Goal: Task Accomplishment & Management: Use online tool/utility

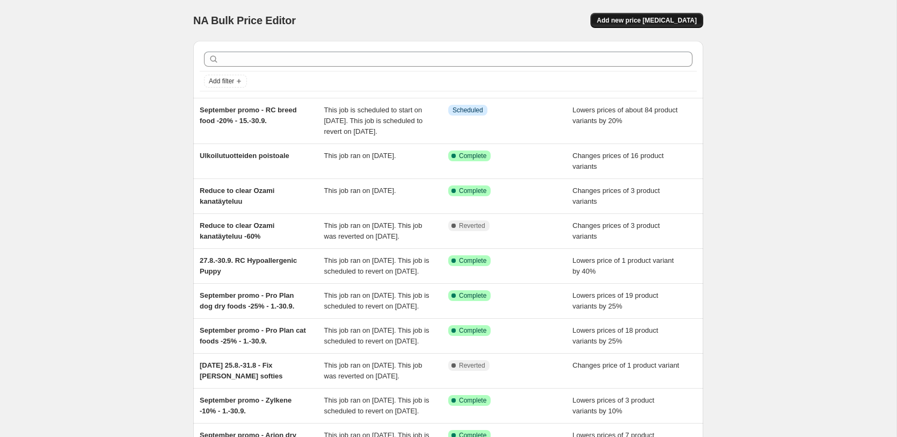
click at [690, 19] on span "Add new price [MEDICAL_DATA]" at bounding box center [647, 20] width 100 height 9
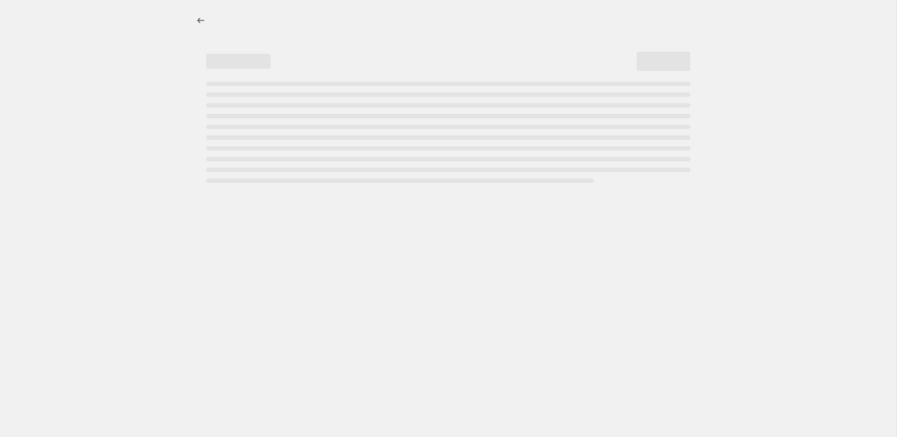
select select "percentage"
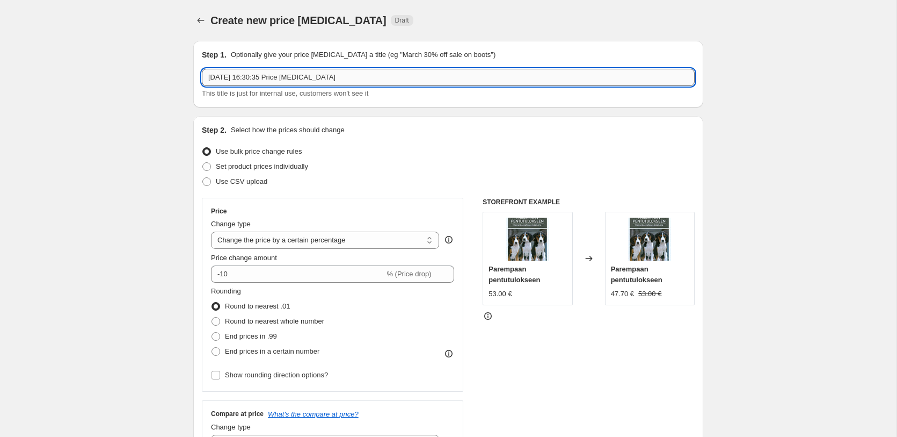
click at [441, 81] on input "10 Sept 2025, 16:30:35 Price change job" at bounding box center [448, 77] width 493 height 17
click at [201, 21] on icon "Price change jobs" at bounding box center [201, 20] width 11 height 11
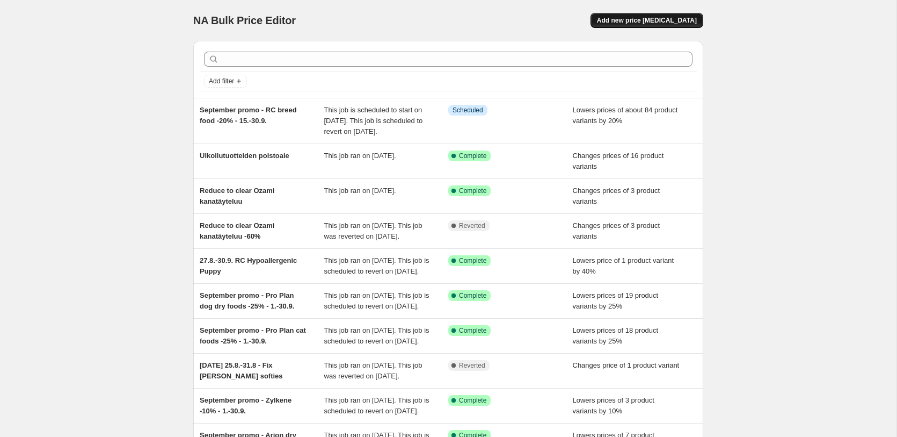
click at [667, 21] on span "Add new price change job" at bounding box center [647, 20] width 100 height 9
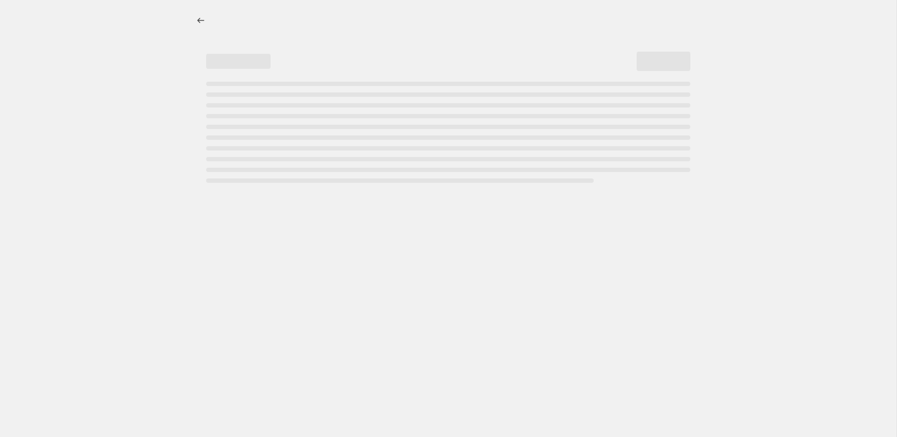
select select "percentage"
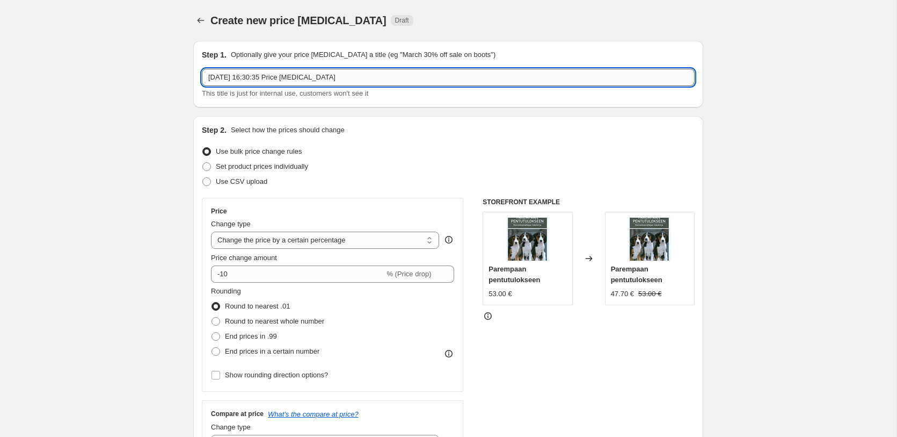
click at [276, 76] on input "10 Sept 2025, 16:30:35 Price change job" at bounding box center [448, 77] width 493 height 17
drag, startPoint x: 372, startPoint y: 80, endPoint x: 190, endPoint y: 79, distance: 182.1
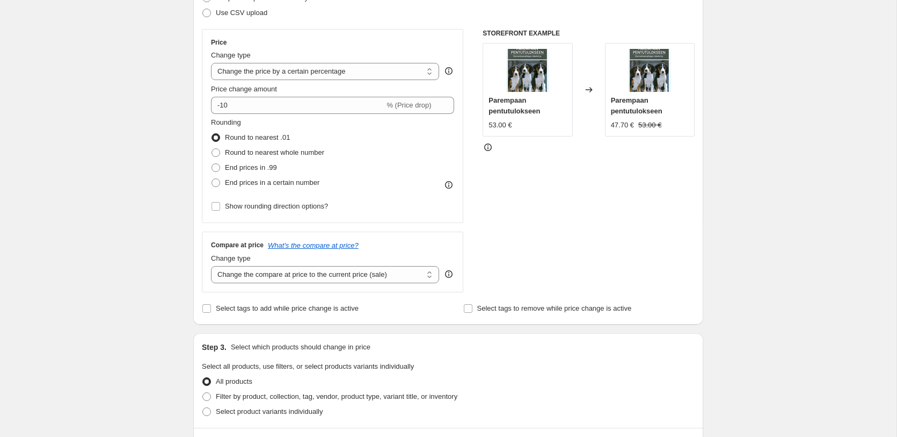
scroll to position [170, 0]
type input "Hevosten loimien poistomyynti"
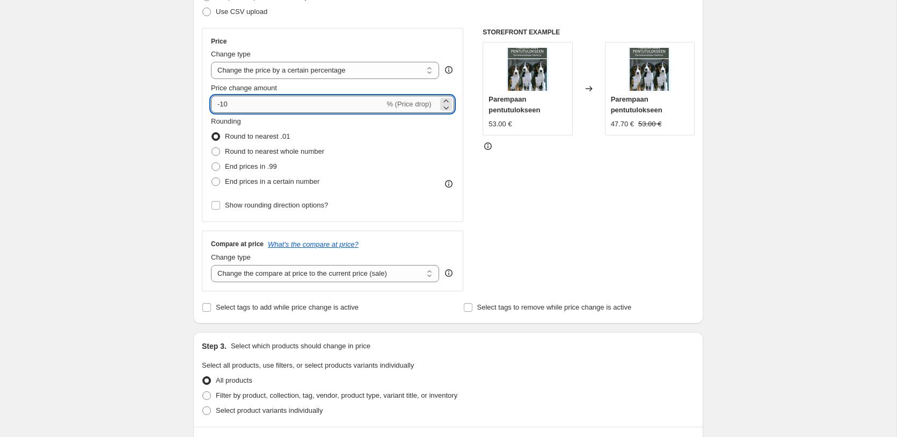
click at [302, 106] on input "-10" at bounding box center [297, 104] width 173 height 17
click at [446, 100] on icon at bounding box center [446, 100] width 5 height 3
click at [447, 108] on icon at bounding box center [446, 107] width 11 height 11
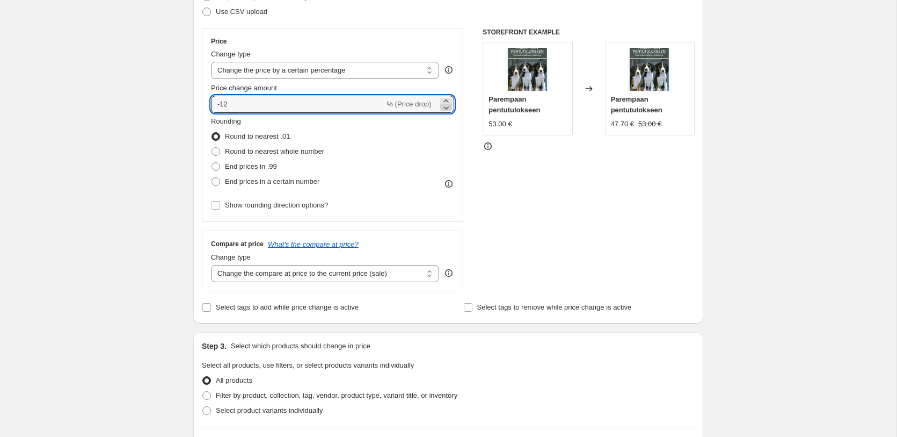
click at [447, 108] on icon at bounding box center [446, 107] width 11 height 11
type input "-15"
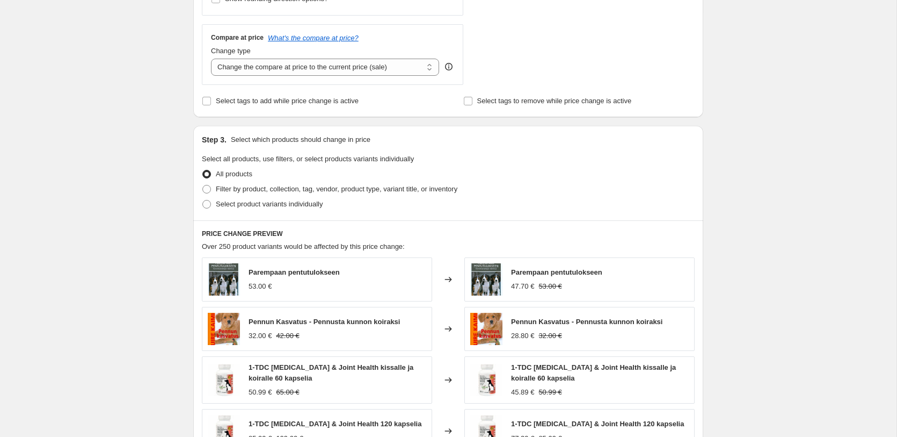
scroll to position [375, 0]
click at [209, 191] on span at bounding box center [206, 189] width 9 height 9
click at [203, 186] on input "Filter by product, collection, tag, vendor, product type, variant title, or inv…" at bounding box center [202, 185] width 1 height 1
radio input "true"
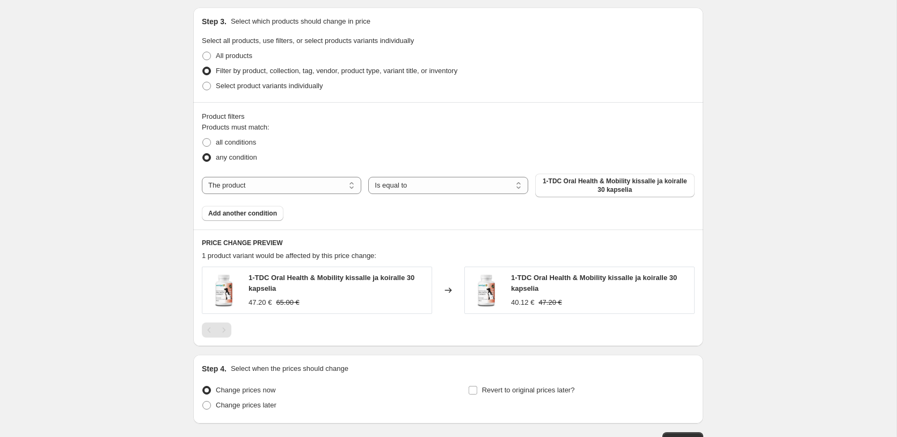
scroll to position [498, 0]
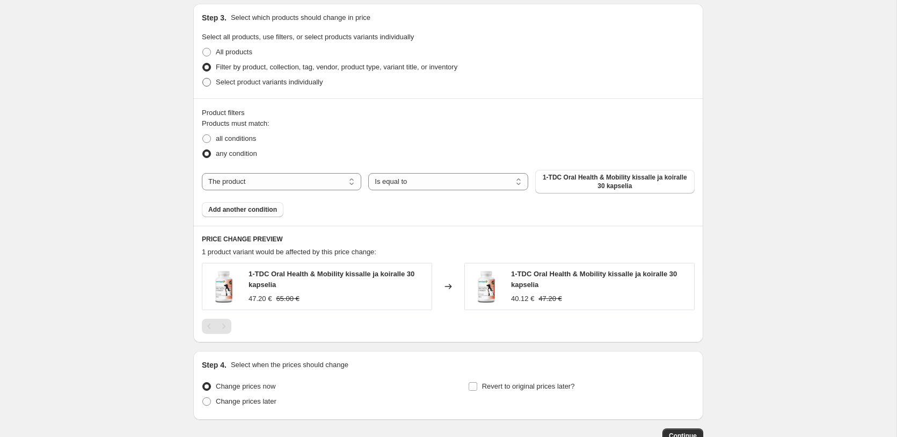
click at [207, 81] on span at bounding box center [206, 82] width 9 height 9
click at [203, 78] on input "Select product variants individually" at bounding box center [202, 78] width 1 height 1
radio input "true"
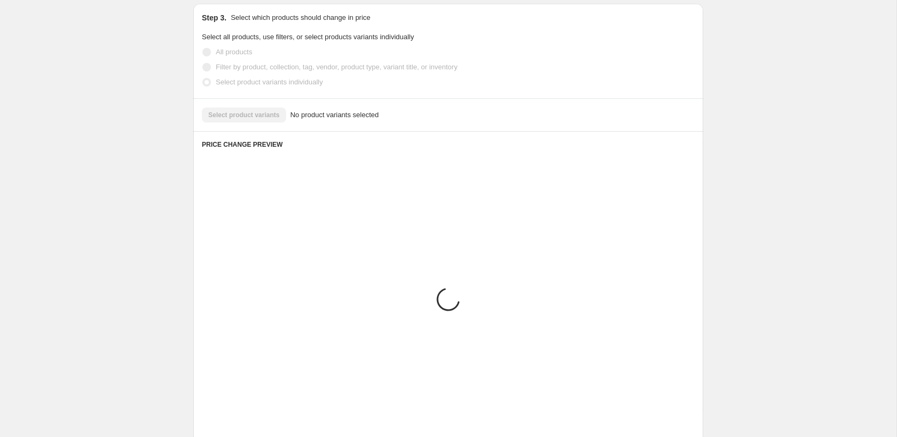
scroll to position [399, 0]
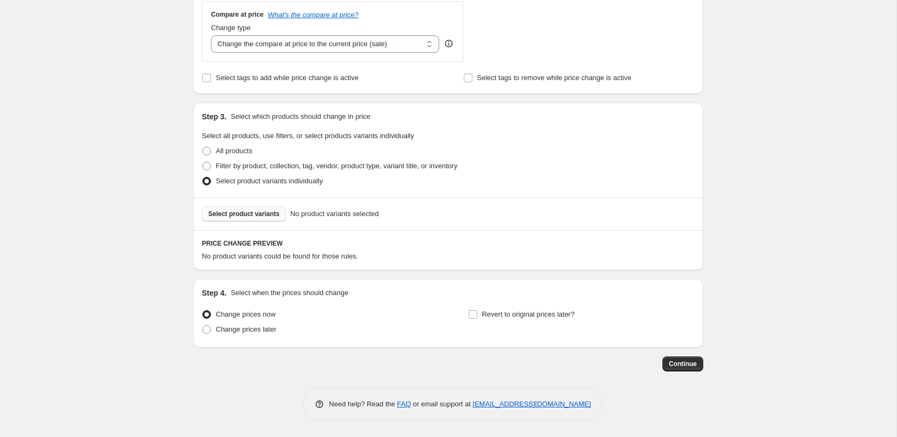
click at [257, 214] on span "Select product variants" at bounding box center [243, 213] width 71 height 9
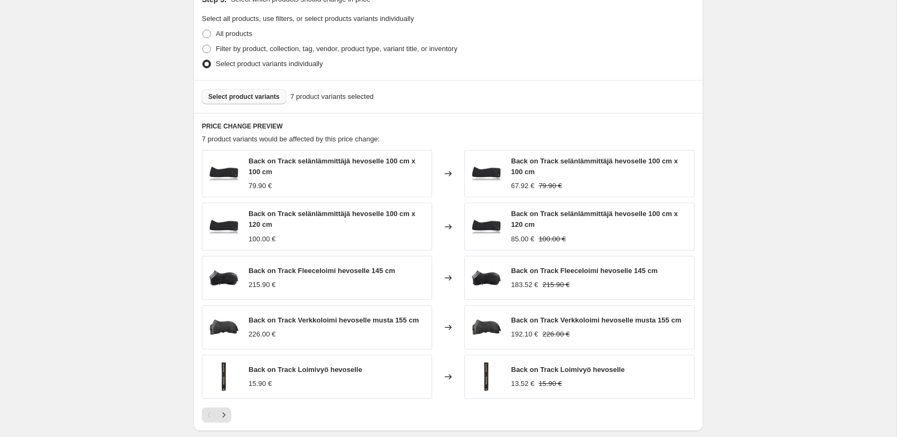
scroll to position [509, 0]
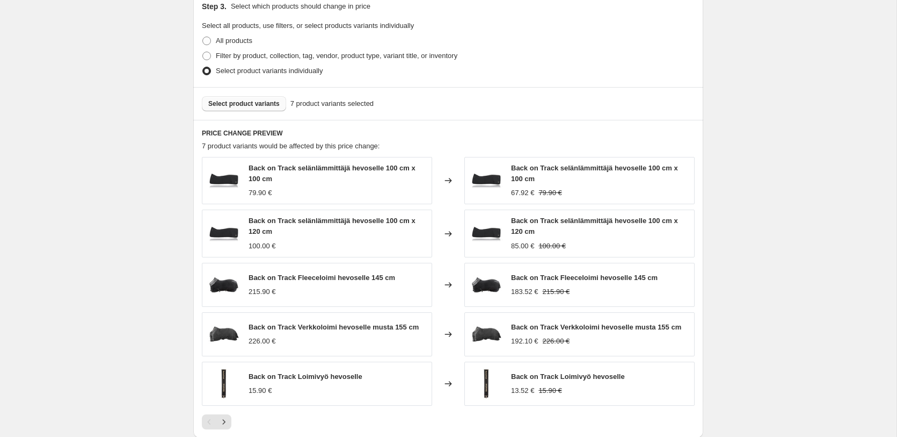
click at [265, 107] on span "Select product variants" at bounding box center [243, 103] width 71 height 9
click at [274, 107] on span "Select product variants" at bounding box center [243, 103] width 71 height 9
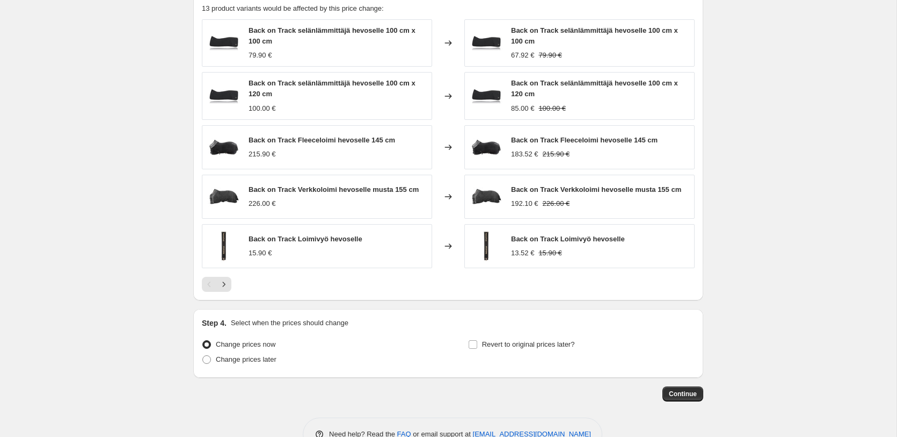
scroll to position [677, 0]
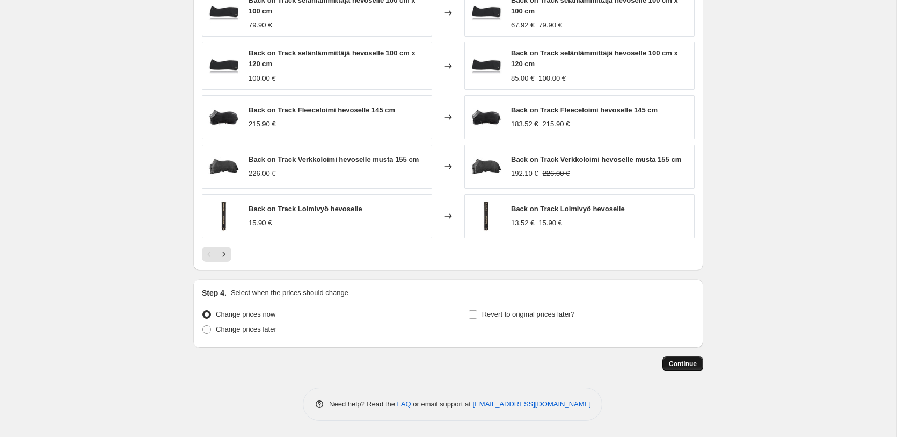
click at [672, 363] on span "Continue" at bounding box center [683, 363] width 28 height 9
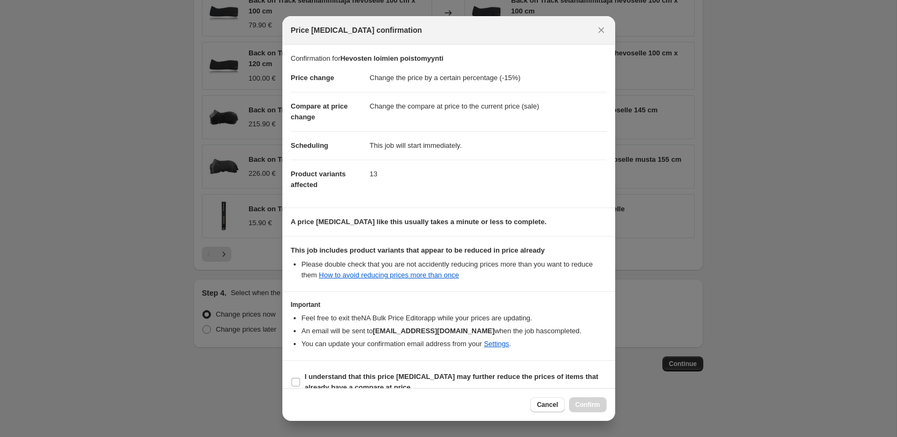
scroll to position [16, 0]
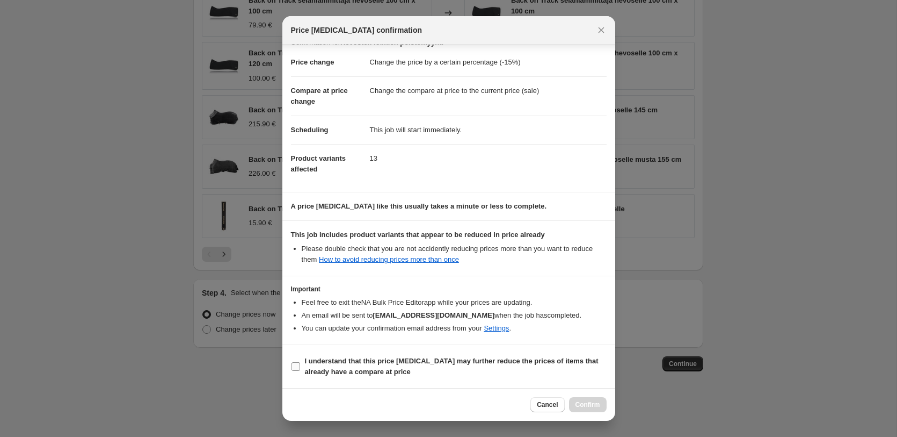
click at [295, 367] on input "I understand that this price change job may further reduce the prices of items …" at bounding box center [296, 366] width 9 height 9
checkbox input "true"
click at [590, 405] on span "Confirm" at bounding box center [588, 404] width 25 height 9
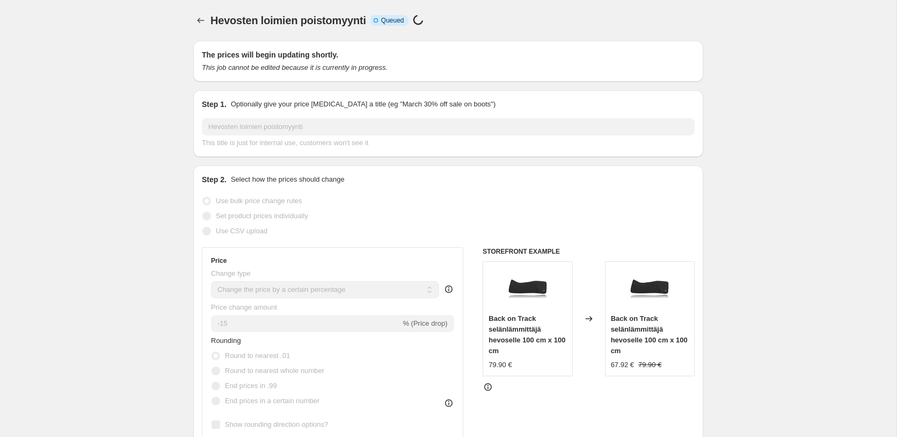
scroll to position [677, 0]
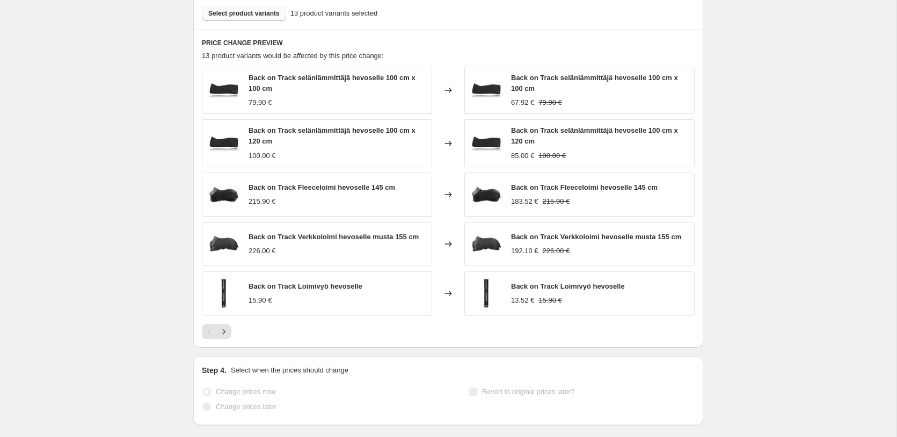
select select "percentage"
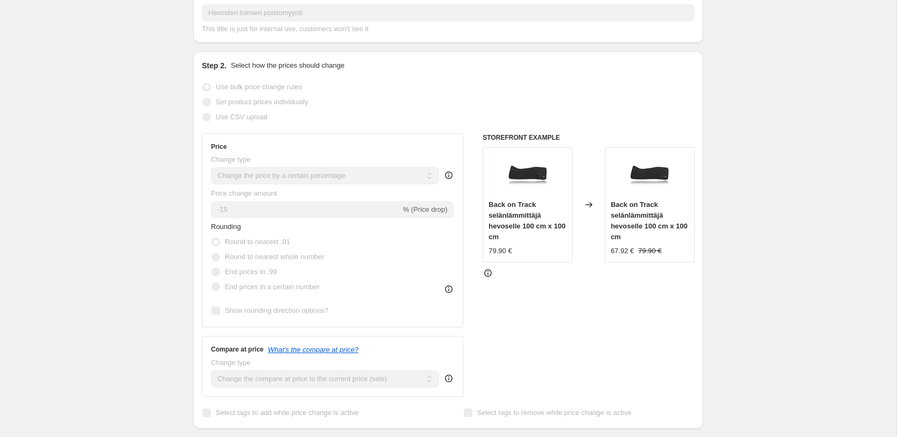
scroll to position [0, 0]
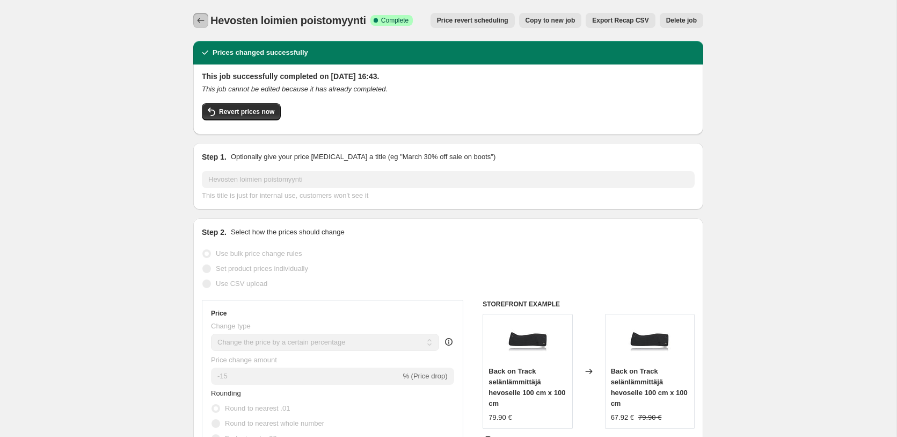
click at [200, 20] on icon "Price change jobs" at bounding box center [201, 20] width 11 height 11
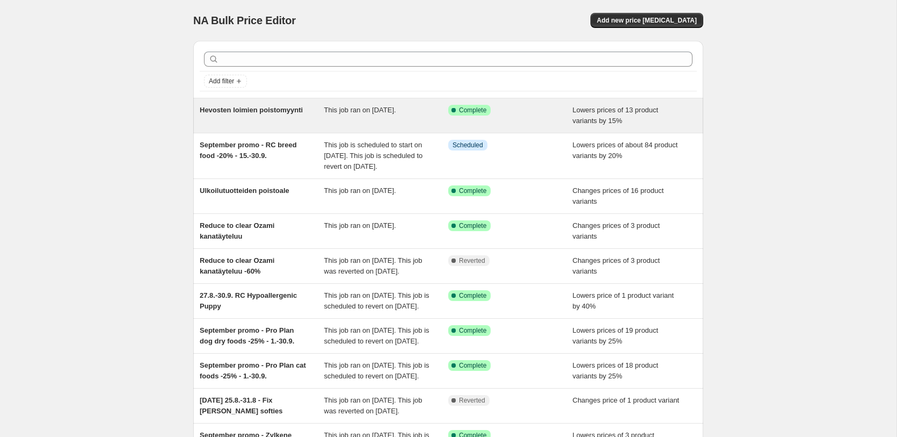
click at [266, 118] on div "Hevosten loimien poistomyynti" at bounding box center [262, 115] width 125 height 21
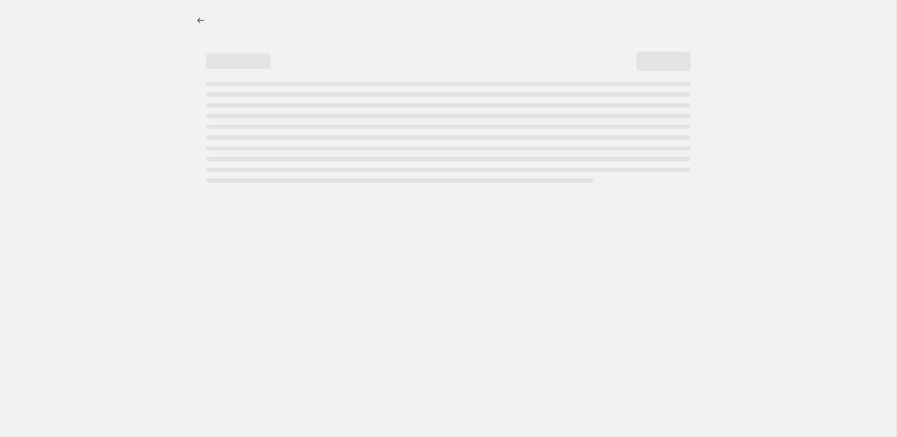
select select "percentage"
